Goal: Find specific page/section: Find specific page/section

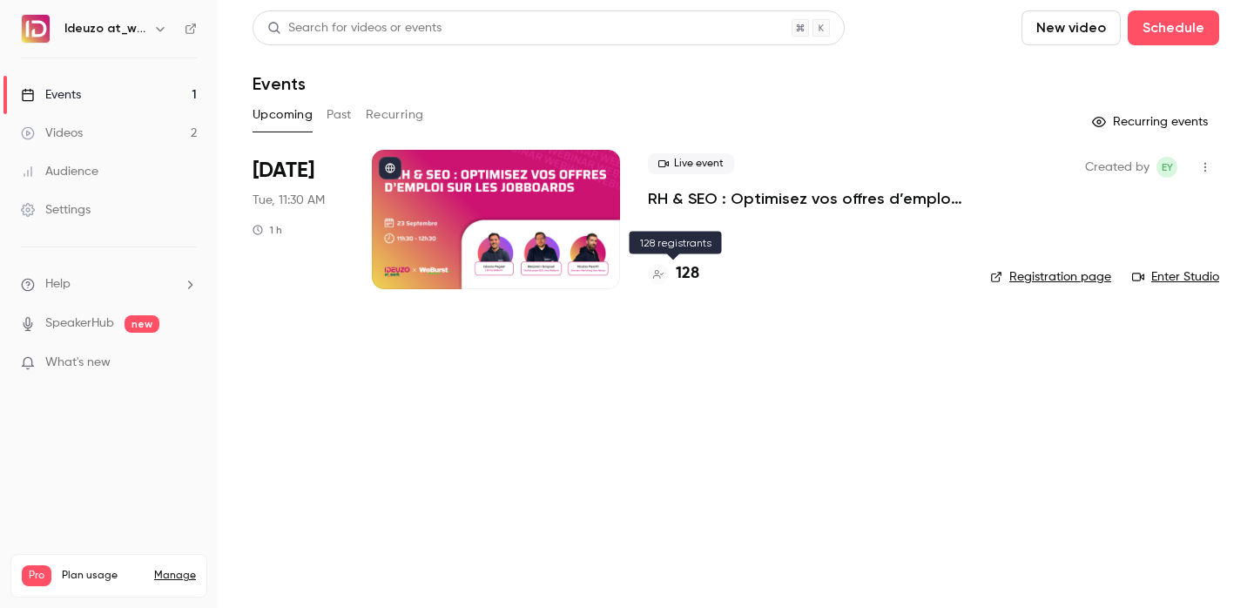
click at [683, 267] on h4 "128" at bounding box center [688, 274] width 24 height 24
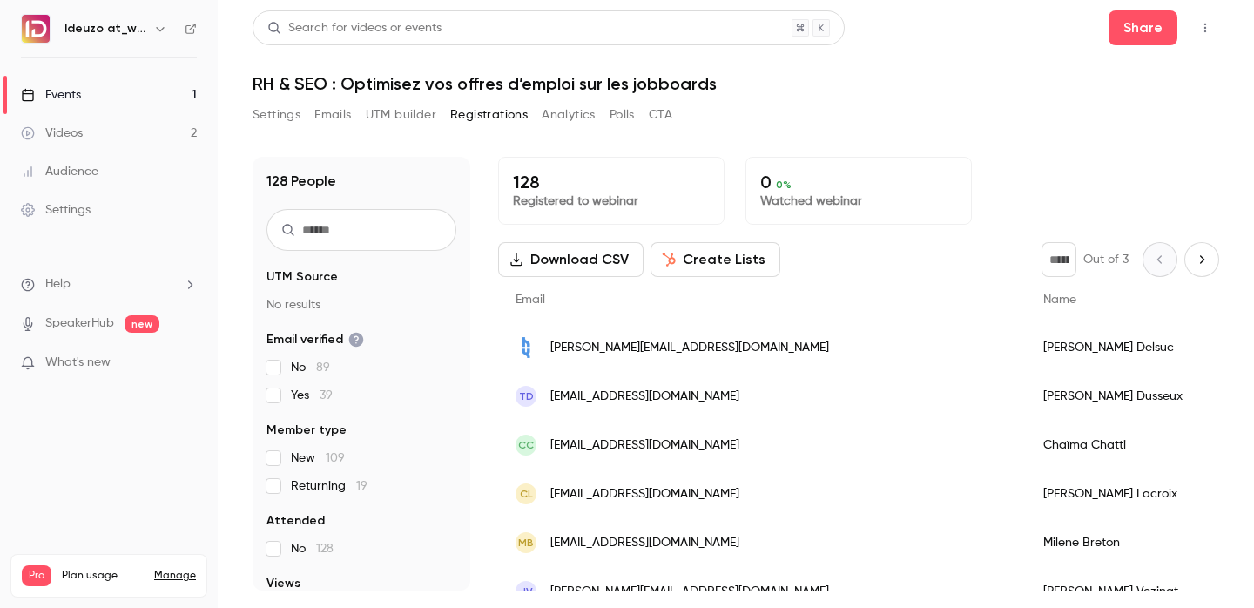
click at [114, 91] on link "Events 1" at bounding box center [109, 95] width 218 height 38
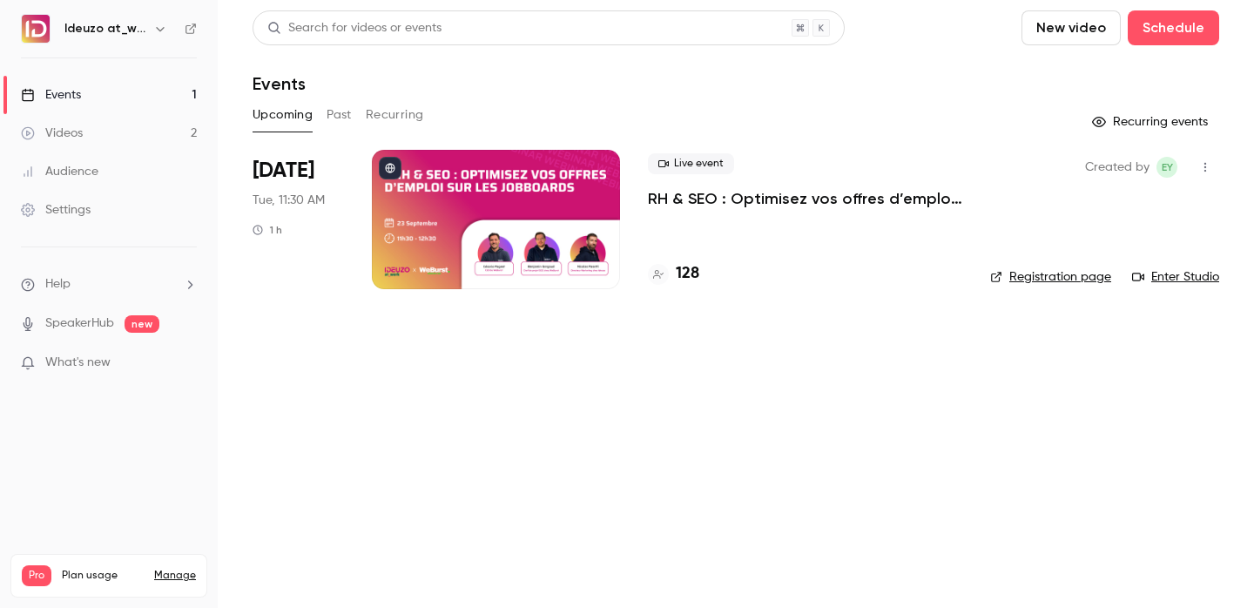
click at [448, 257] on div at bounding box center [496, 219] width 248 height 139
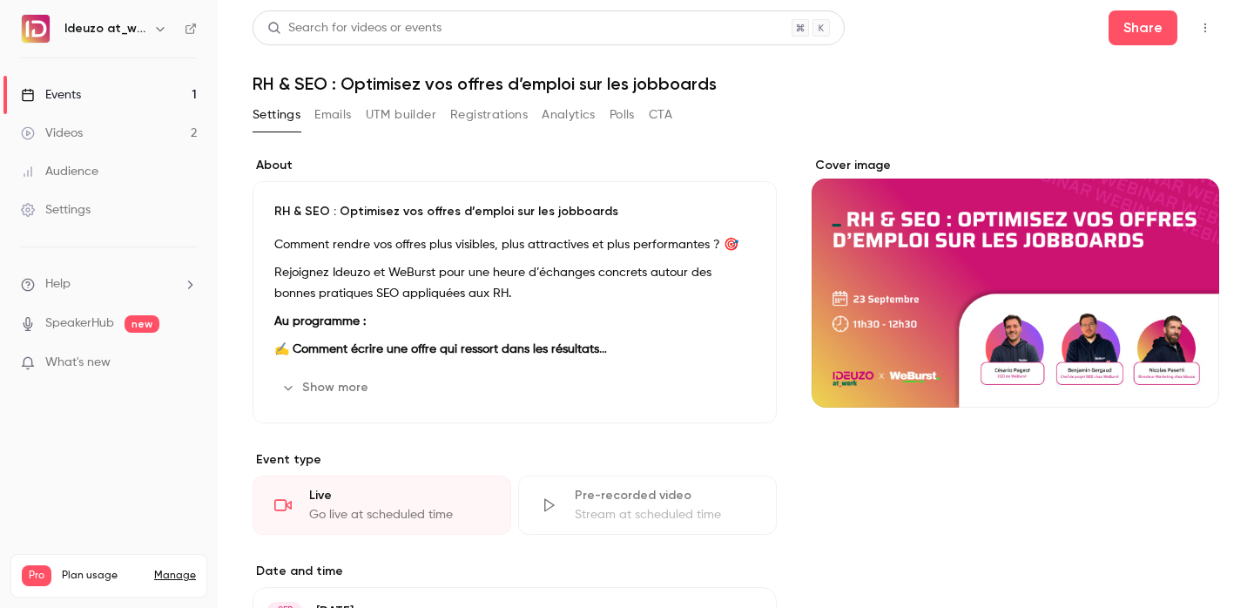
click at [130, 85] on link "Events 1" at bounding box center [109, 95] width 218 height 38
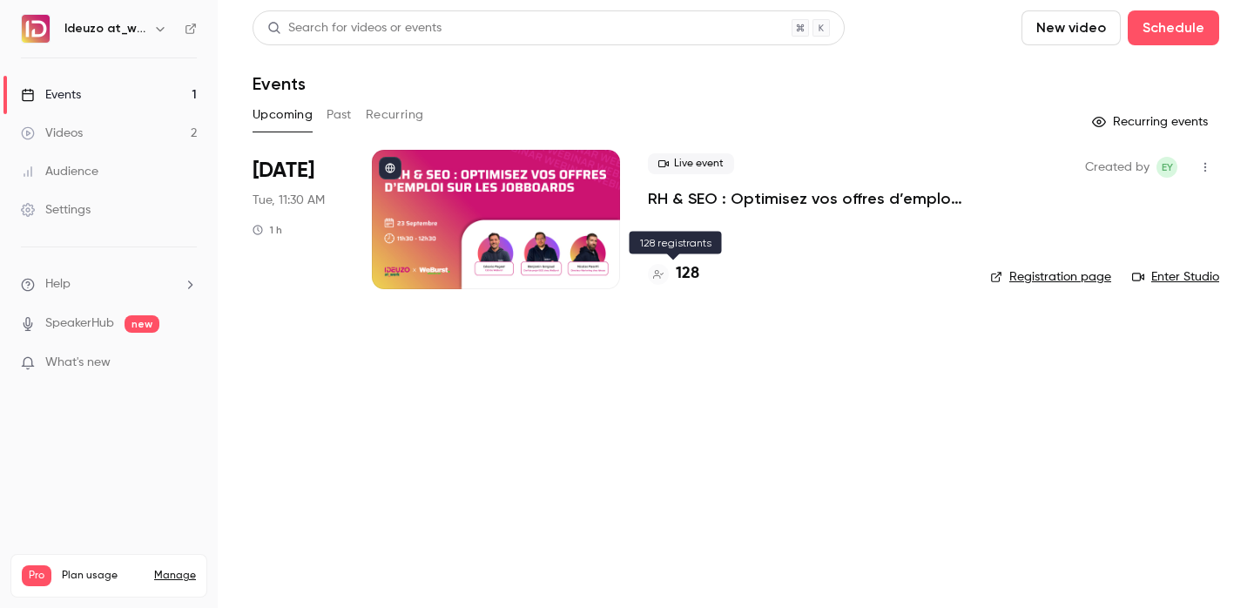
click at [685, 266] on h4 "128" at bounding box center [688, 274] width 24 height 24
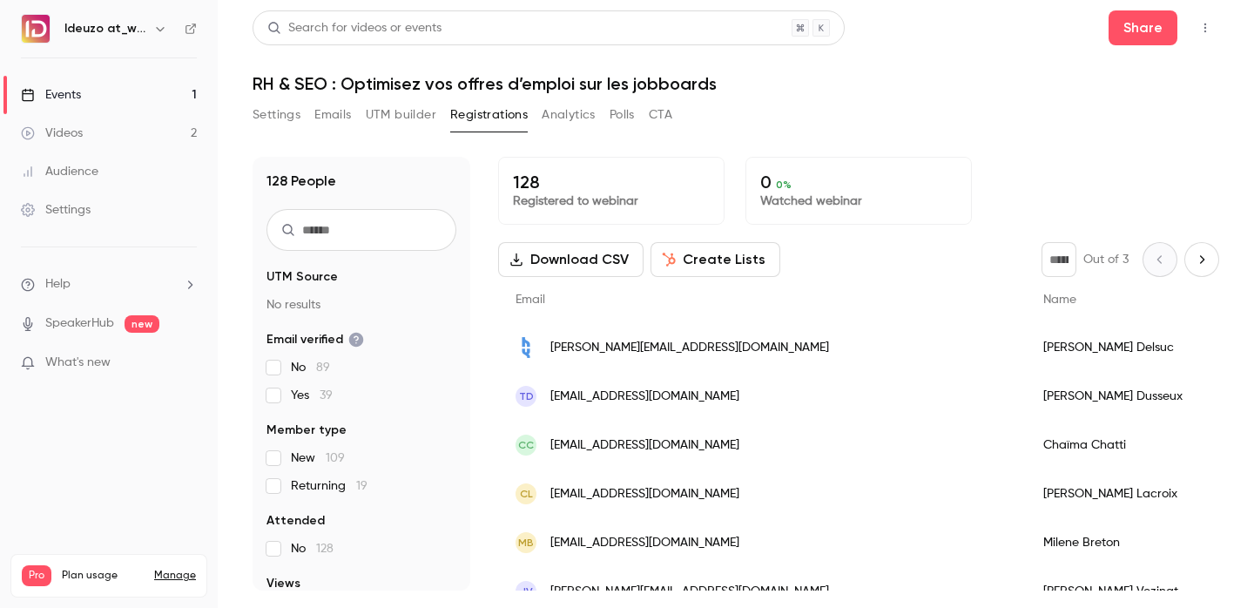
click at [128, 100] on link "Events 1" at bounding box center [109, 95] width 218 height 38
